Goal: Task Accomplishment & Management: Complete application form

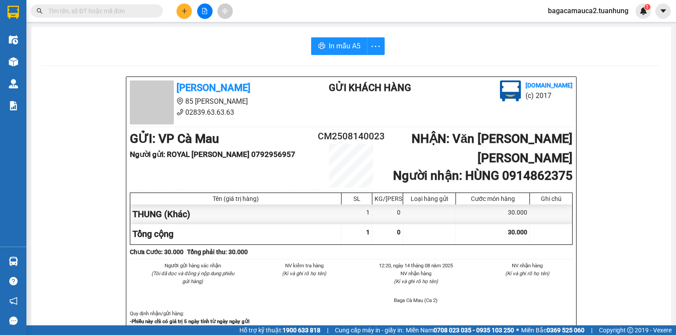
click at [70, 12] on input "text" at bounding box center [100, 11] width 104 height 10
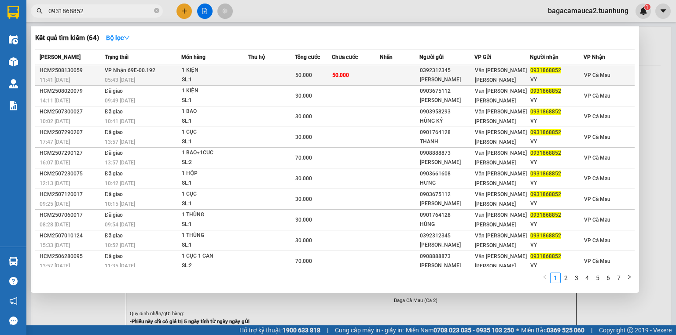
type input "0931868852"
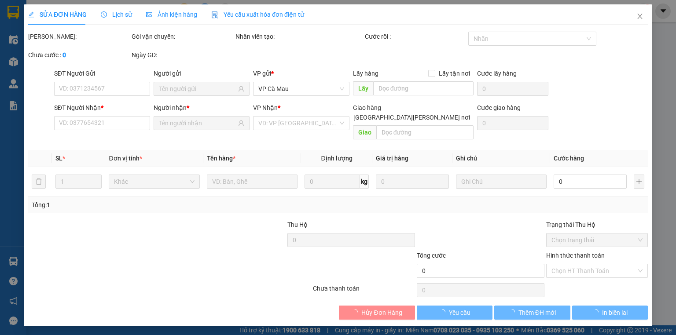
type input "0392312345"
type input "[PERSON_NAME]"
type input "0931868852"
type input "VY"
type input "50.000"
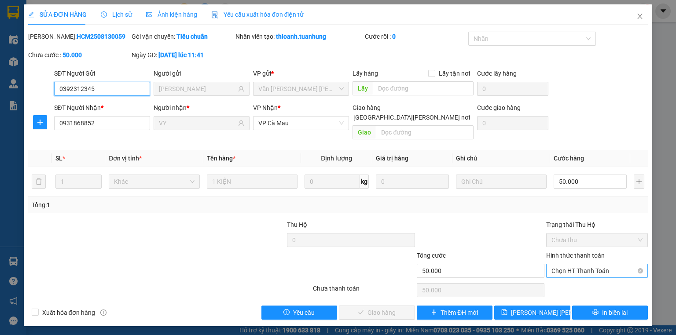
click at [616, 265] on span "Chọn HT Thanh Toán" at bounding box center [596, 271] width 91 height 13
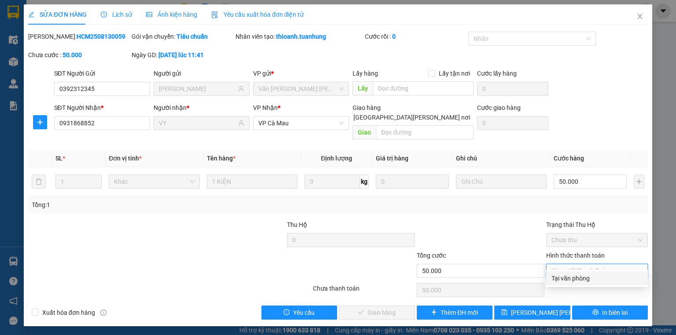
click at [592, 279] on div "Tại văn phòng" at bounding box center [596, 279] width 91 height 10
type input "0"
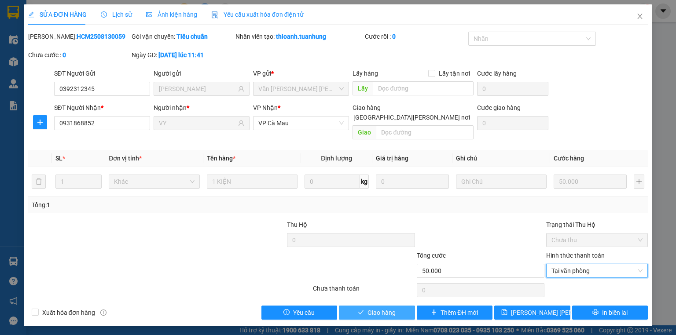
click at [357, 306] on button "Giao hàng" at bounding box center [377, 313] width 76 height 14
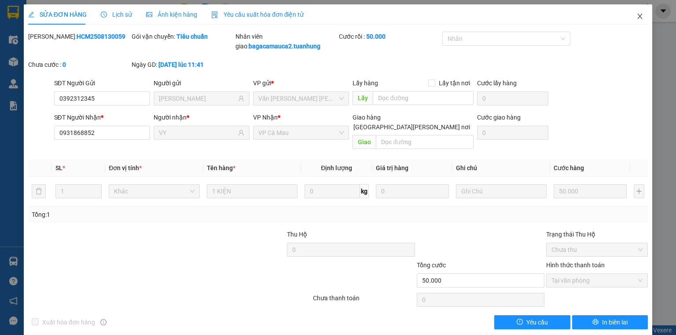
click at [636, 15] on icon "close" at bounding box center [639, 16] width 7 height 7
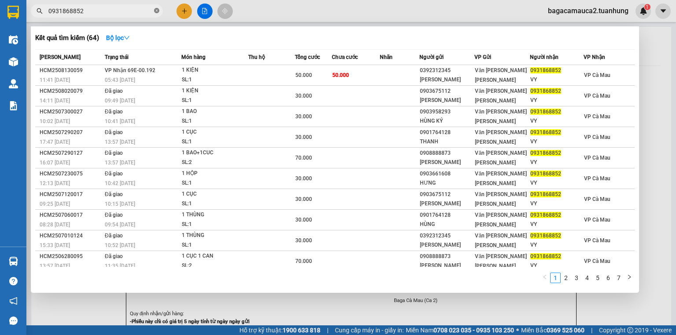
click at [154, 11] on icon "close-circle" at bounding box center [156, 10] width 5 height 5
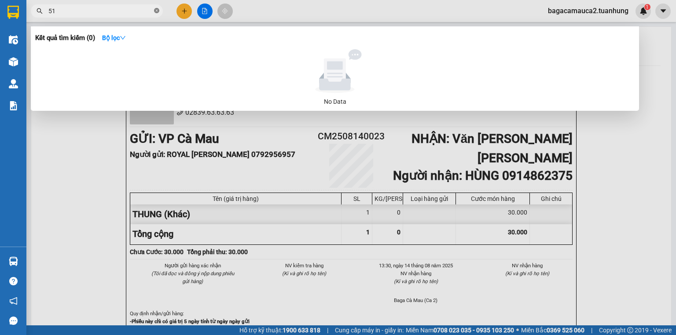
type input "5"
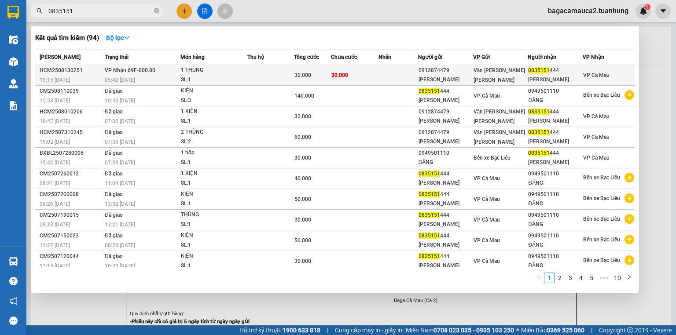
type input "0835151"
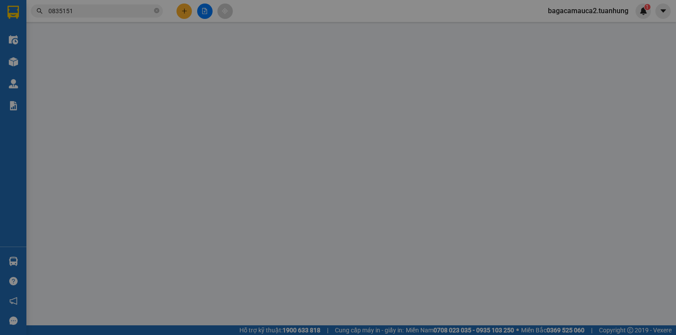
type input "0912874479"
type input "[PERSON_NAME]"
type input "0835151444"
type input "[PERSON_NAME]"
type input "30.000"
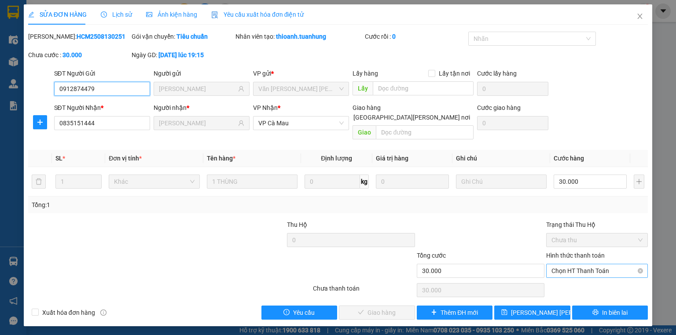
click at [581, 265] on span "Chọn HT Thanh Toán" at bounding box center [596, 271] width 91 height 13
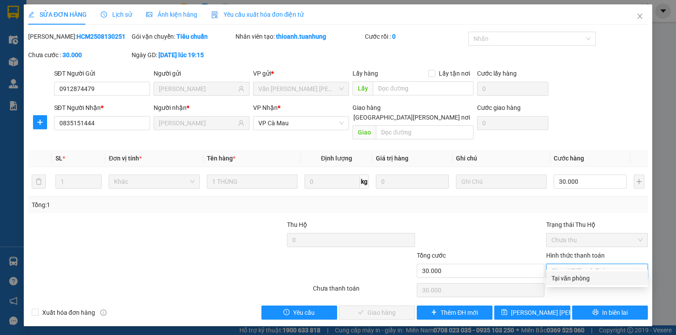
click at [583, 279] on div "Tại văn phòng" at bounding box center [596, 279] width 91 height 10
type input "0"
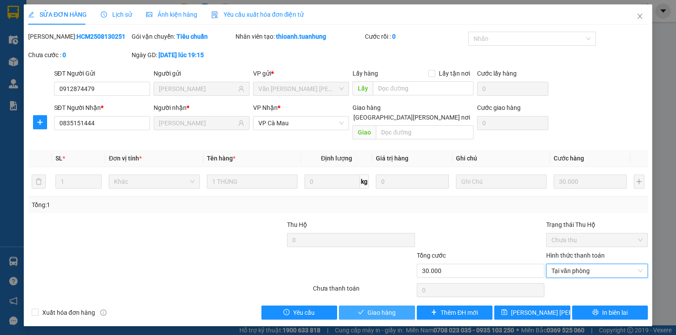
click at [388, 308] on span "Giao hàng" at bounding box center [381, 313] width 28 height 10
